Goal: Information Seeking & Learning: Learn about a topic

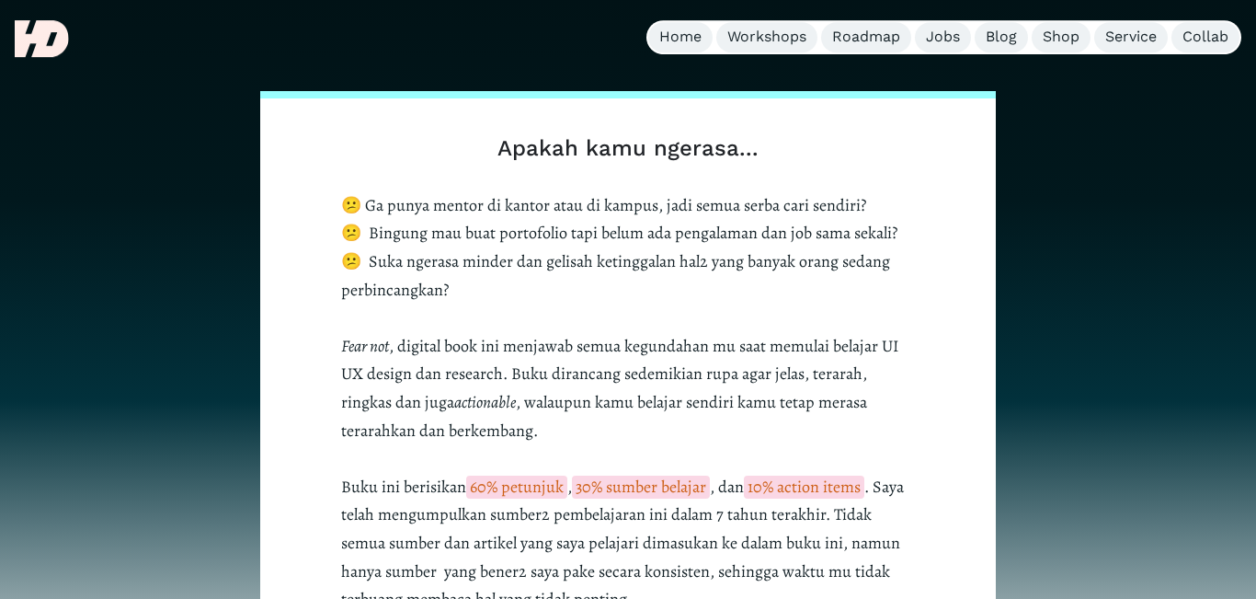
scroll to position [508, 0]
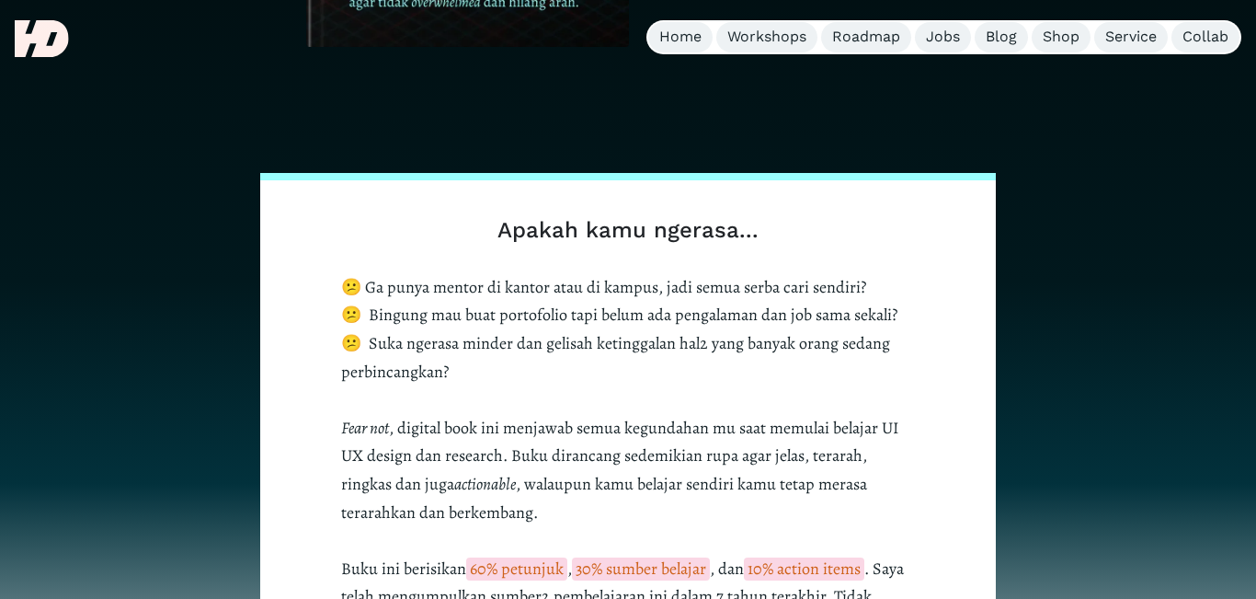
click at [593, 298] on p "😕 Ga punya mentor di kantor atau di kampus, jadi semua serba cari sendiri? 😕 Bi…" at bounding box center [628, 484] width 574 height 422
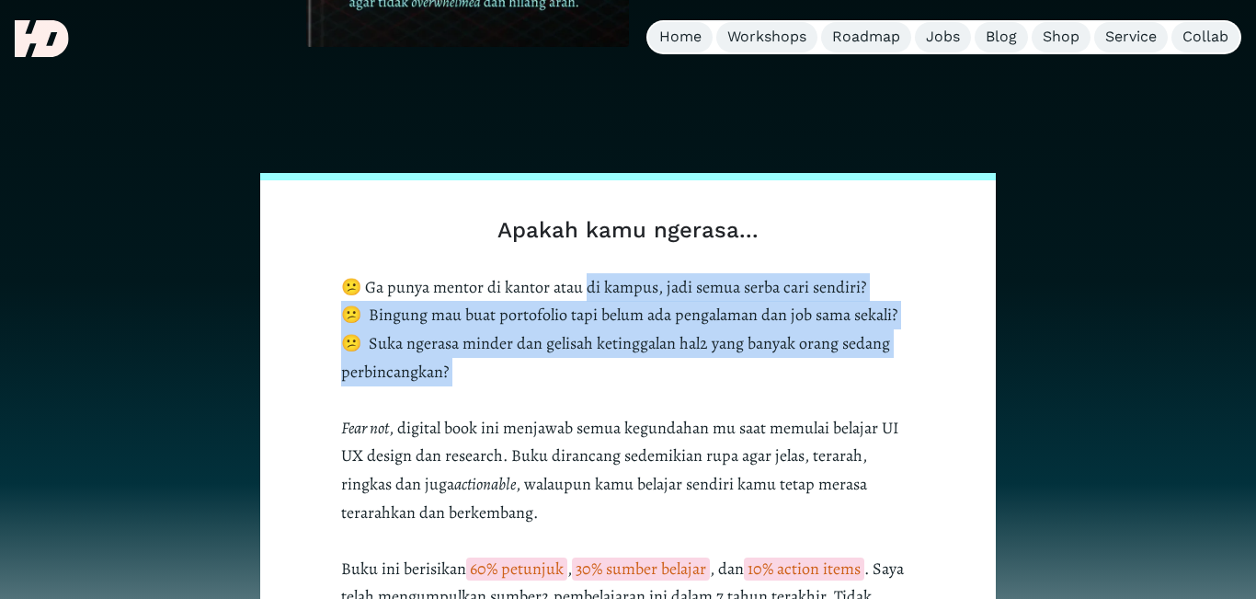
drag, startPoint x: 593, startPoint y: 298, endPoint x: 569, endPoint y: 388, distance: 93.2
click at [569, 388] on p "😕 Ga punya mentor di kantor atau di kampus, jadi semua serba cari sendiri? 😕 Bi…" at bounding box center [628, 484] width 574 height 422
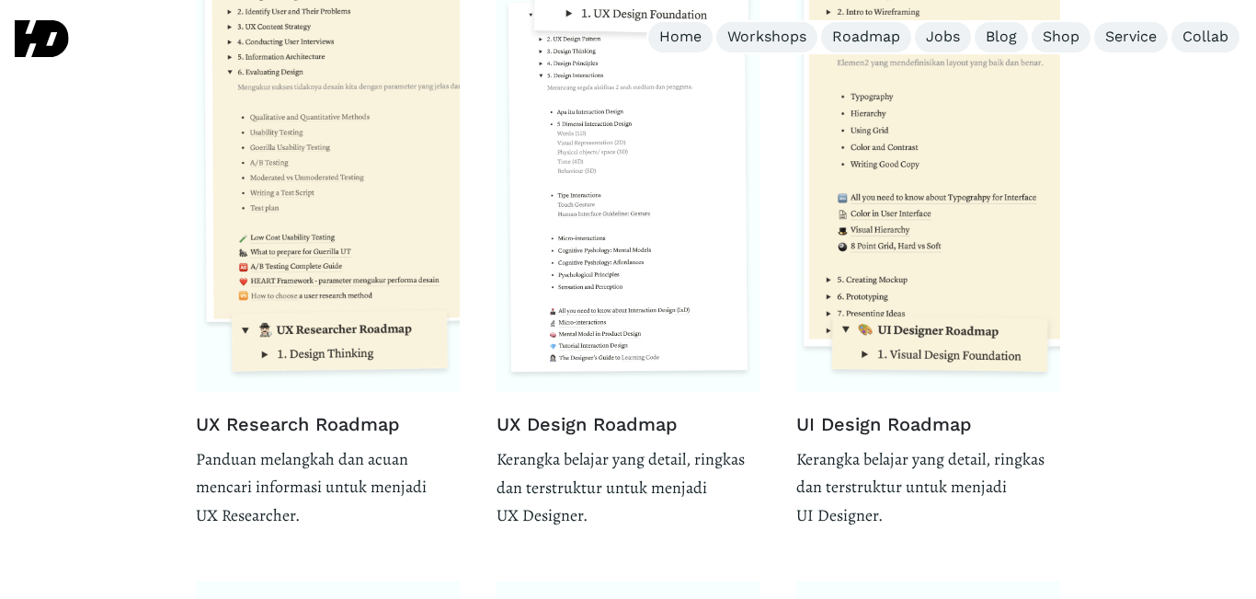
scroll to position [2411, 0]
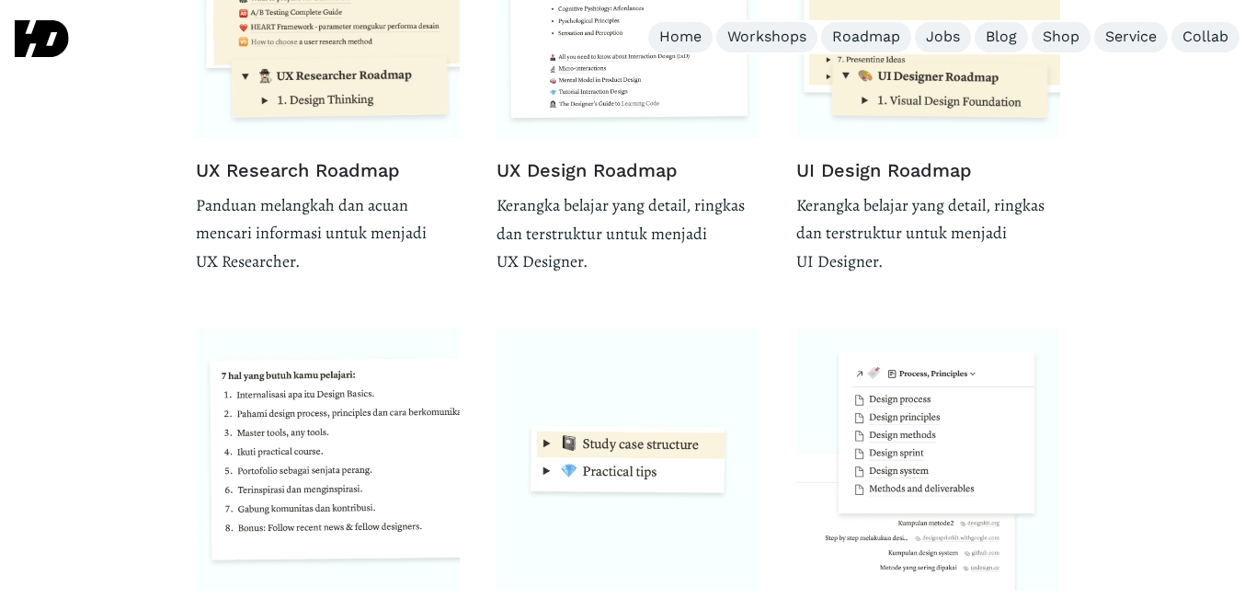
click at [766, 249] on div "UX Research Roadmap Panduan melangkah dan acuan mencari informasi untuk menjadi…" at bounding box center [628, 438] width 864 height 1488
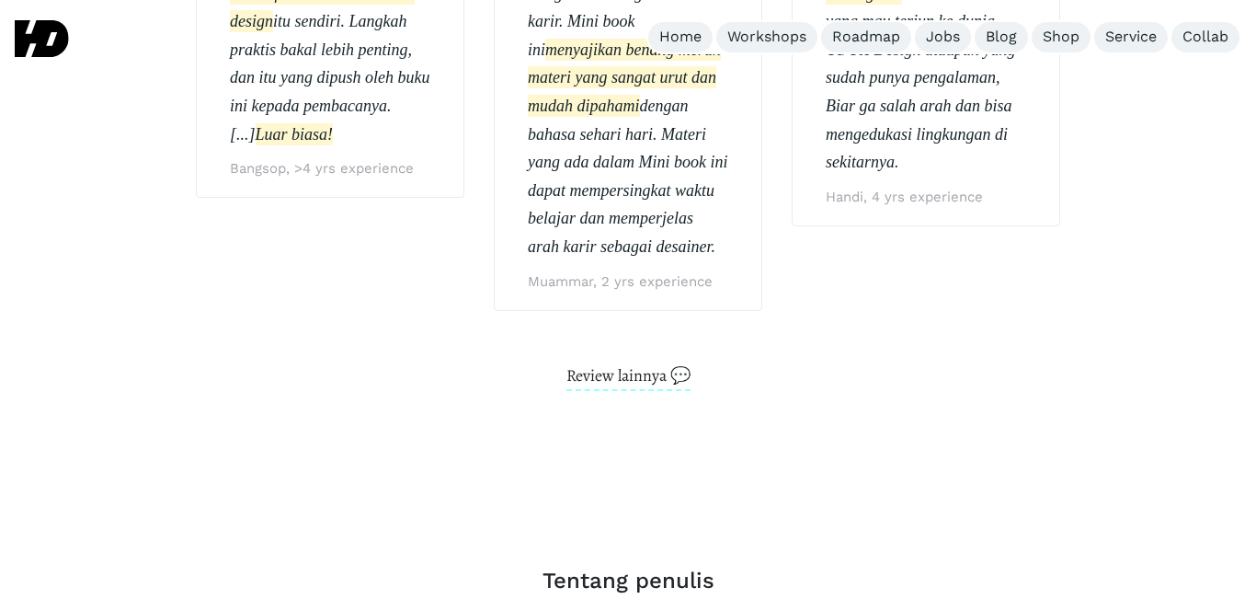
scroll to position [4695, 0]
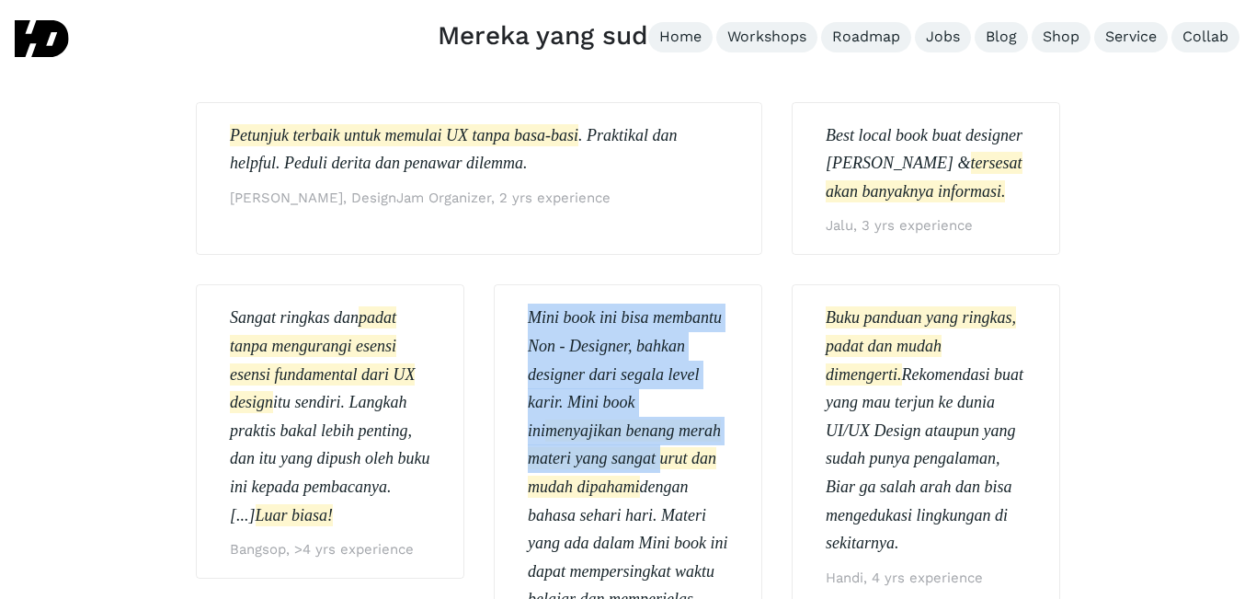
drag, startPoint x: 766, startPoint y: 249, endPoint x: 667, endPoint y: 428, distance: 204.1
click at [667, 428] on div "Best local book buat designer yang galau & tersesat akan banyaknya informasi. J…" at bounding box center [628, 411] width 864 height 619
click at [667, 477] on em "dengan bahasa sehari hari. Materi yang ada dalam Mini book ini dapat mempersing…" at bounding box center [628, 556] width 200 height 159
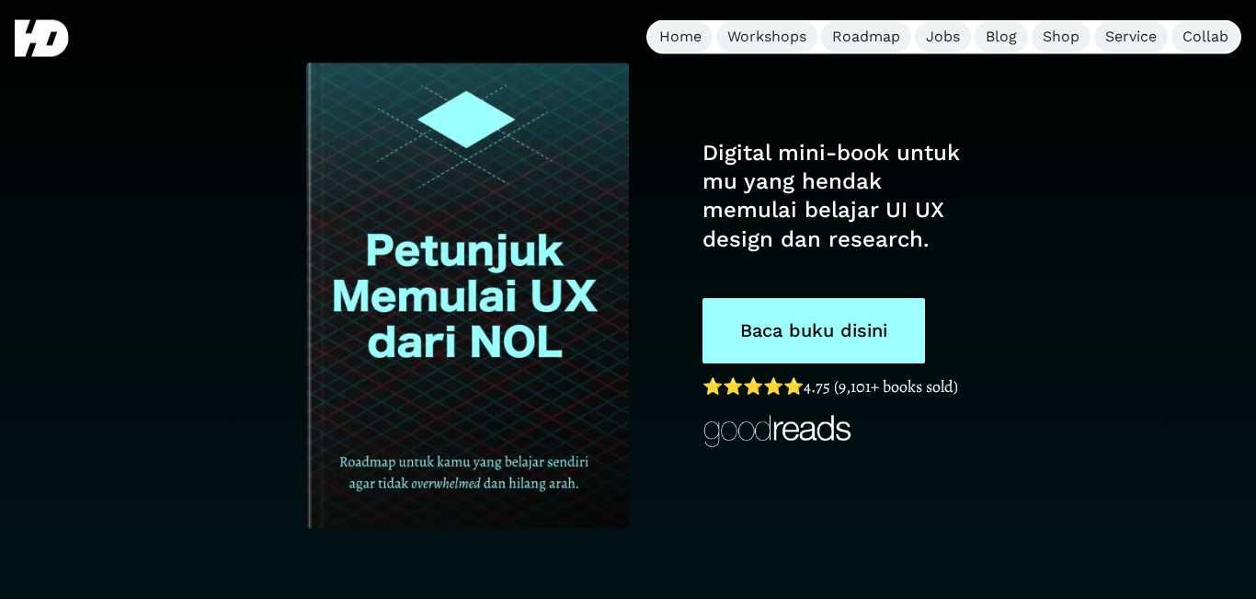
scroll to position [0, 0]
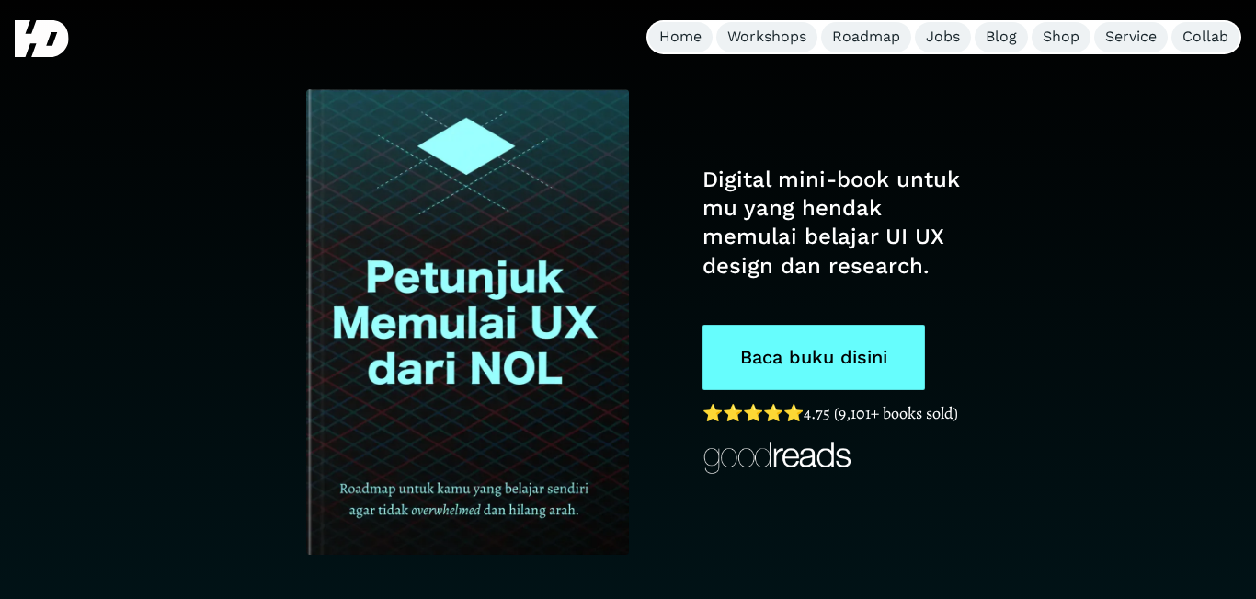
click at [754, 379] on link "Baca buku disini" at bounding box center [813, 357] width 223 height 65
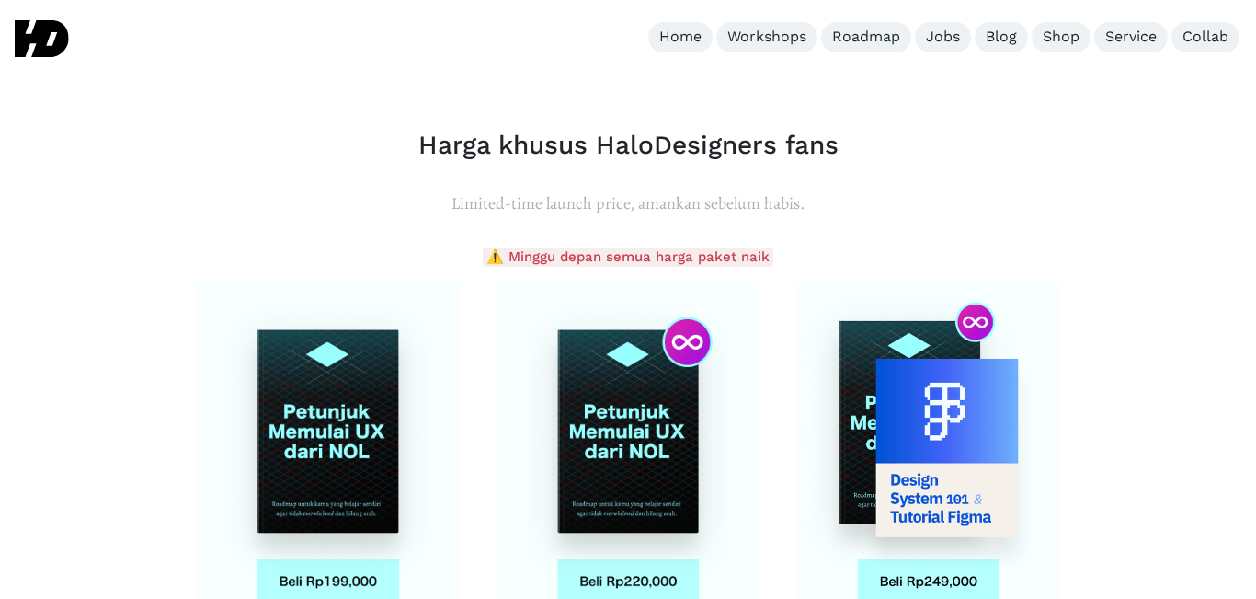
scroll to position [6567, 0]
